Goal: Task Accomplishment & Management: Use online tool/utility

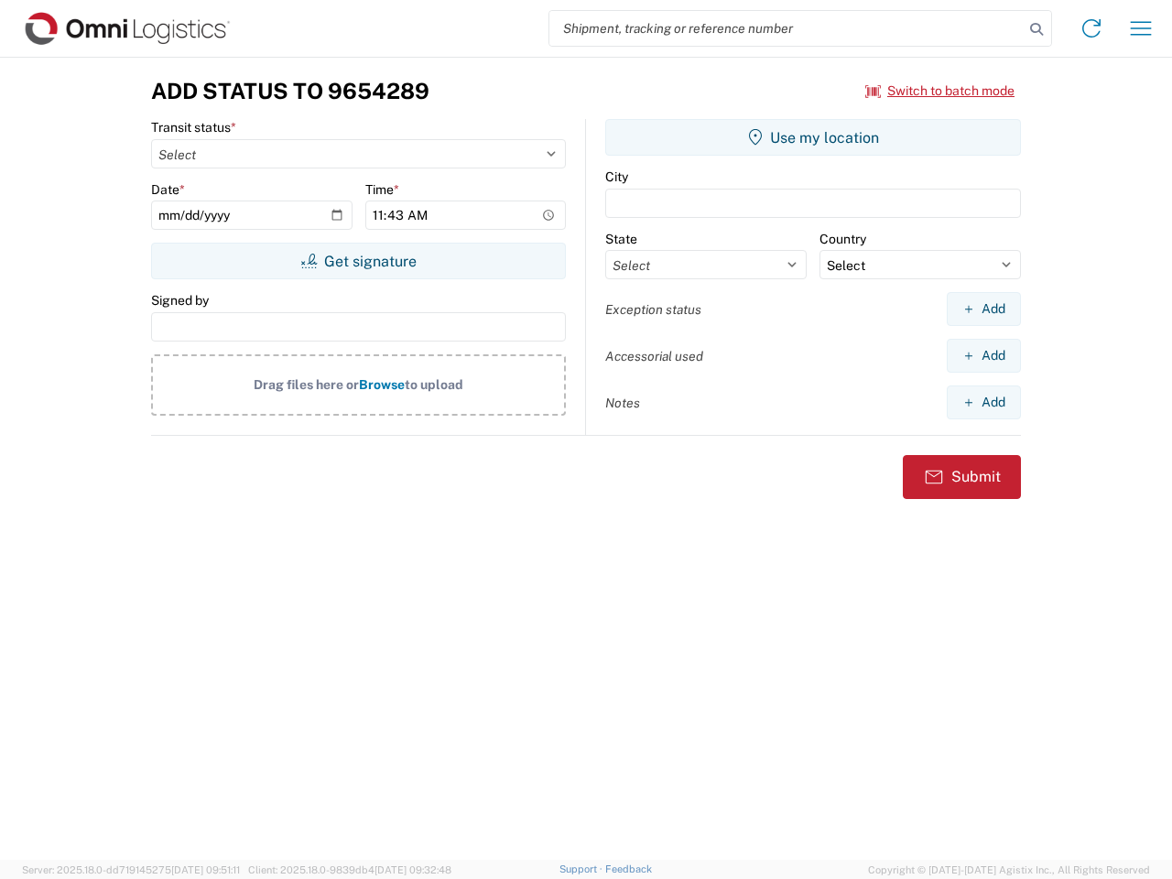
click at [787, 28] on input "search" at bounding box center [787, 28] width 474 height 35
click at [1037, 29] on icon at bounding box center [1037, 29] width 26 height 26
click at [1092, 28] on icon at bounding box center [1091, 28] width 29 height 29
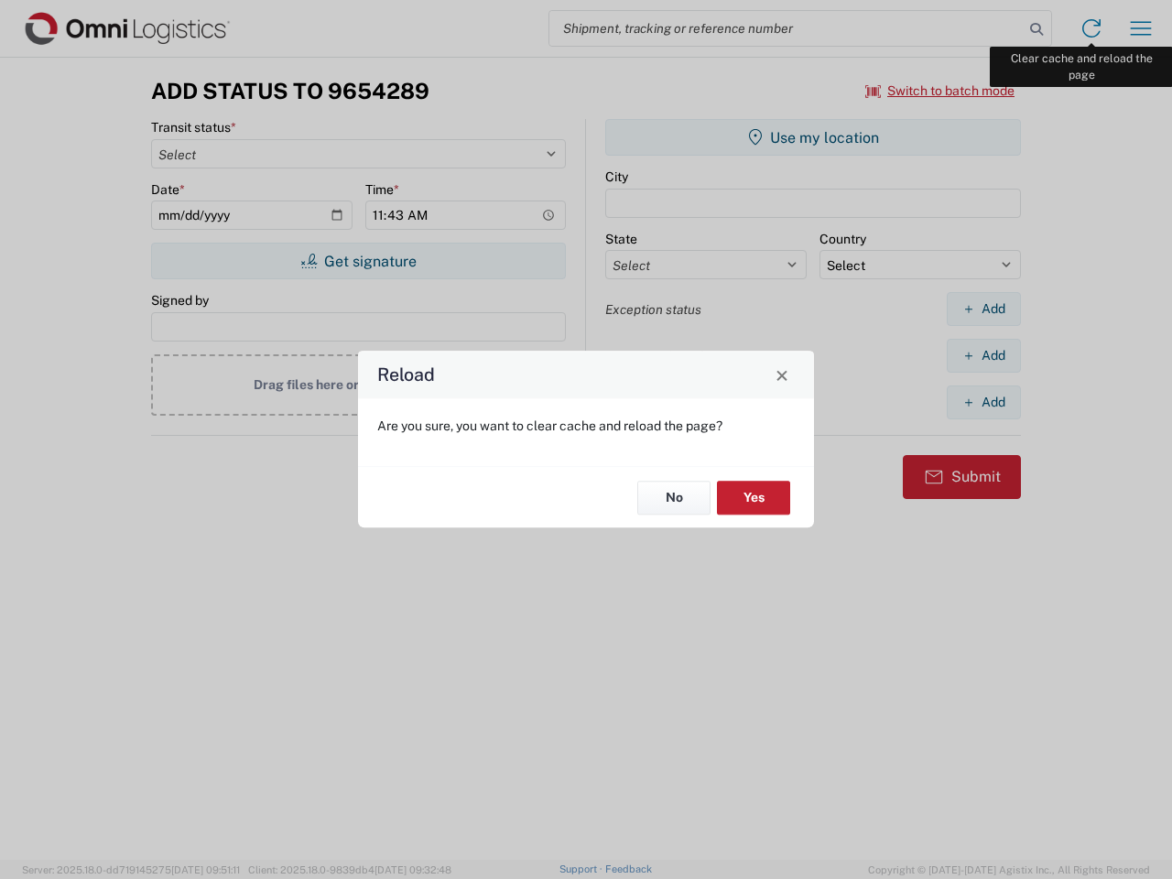
click at [1141, 28] on div "Reload Are you sure, you want to clear cache and reload the page? No Yes" at bounding box center [586, 439] width 1172 height 879
click at [941, 91] on div "Reload Are you sure, you want to clear cache and reload the page? No Yes" at bounding box center [586, 439] width 1172 height 879
click at [358, 261] on div "Reload Are you sure, you want to clear cache and reload the page? No Yes" at bounding box center [586, 439] width 1172 height 879
click at [813, 137] on div "Reload Are you sure, you want to clear cache and reload the page? No Yes" at bounding box center [586, 439] width 1172 height 879
click at [984, 309] on div "Reload Are you sure, you want to clear cache and reload the page? No Yes" at bounding box center [586, 439] width 1172 height 879
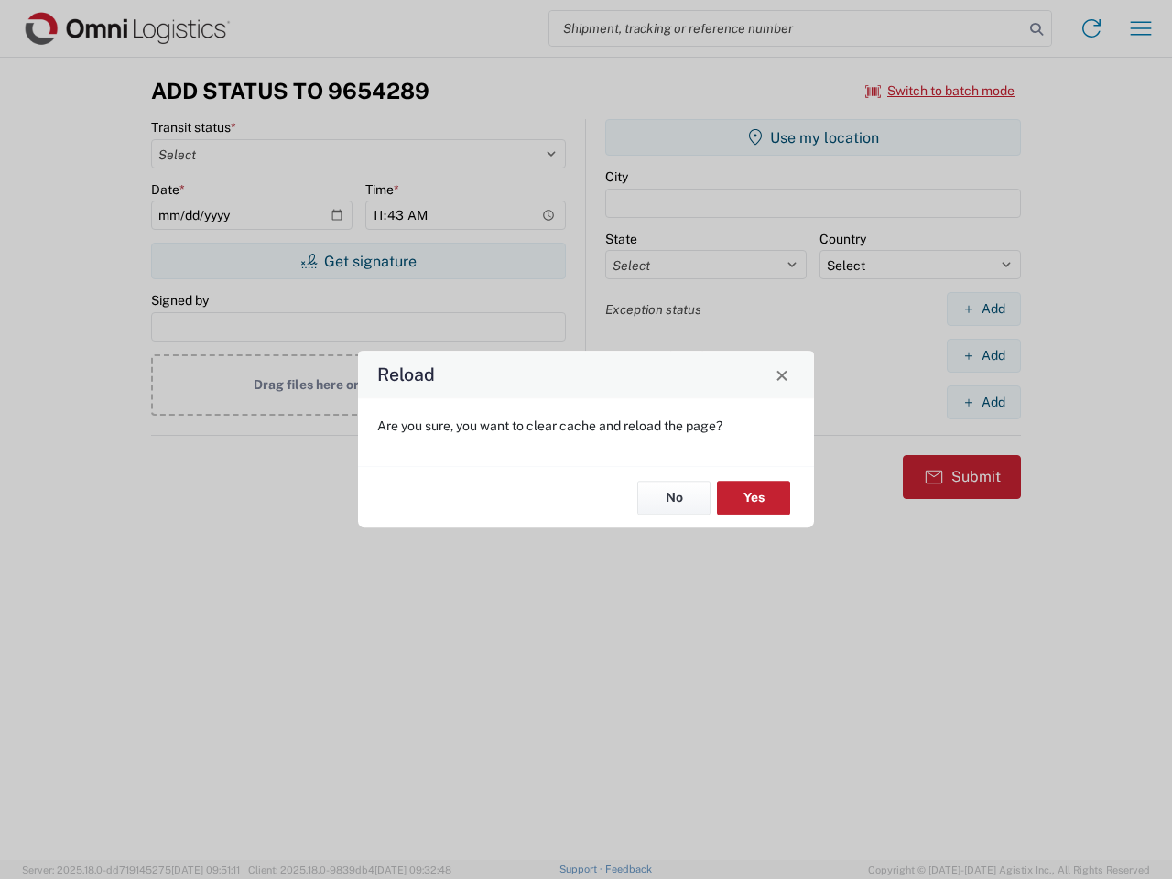
click at [984, 355] on div "Reload Are you sure, you want to clear cache and reload the page? No Yes" at bounding box center [586, 439] width 1172 height 879
click at [984, 402] on div "Reload Are you sure, you want to clear cache and reload the page? No Yes" at bounding box center [586, 439] width 1172 height 879
